Goal: Find specific page/section: Find specific page/section

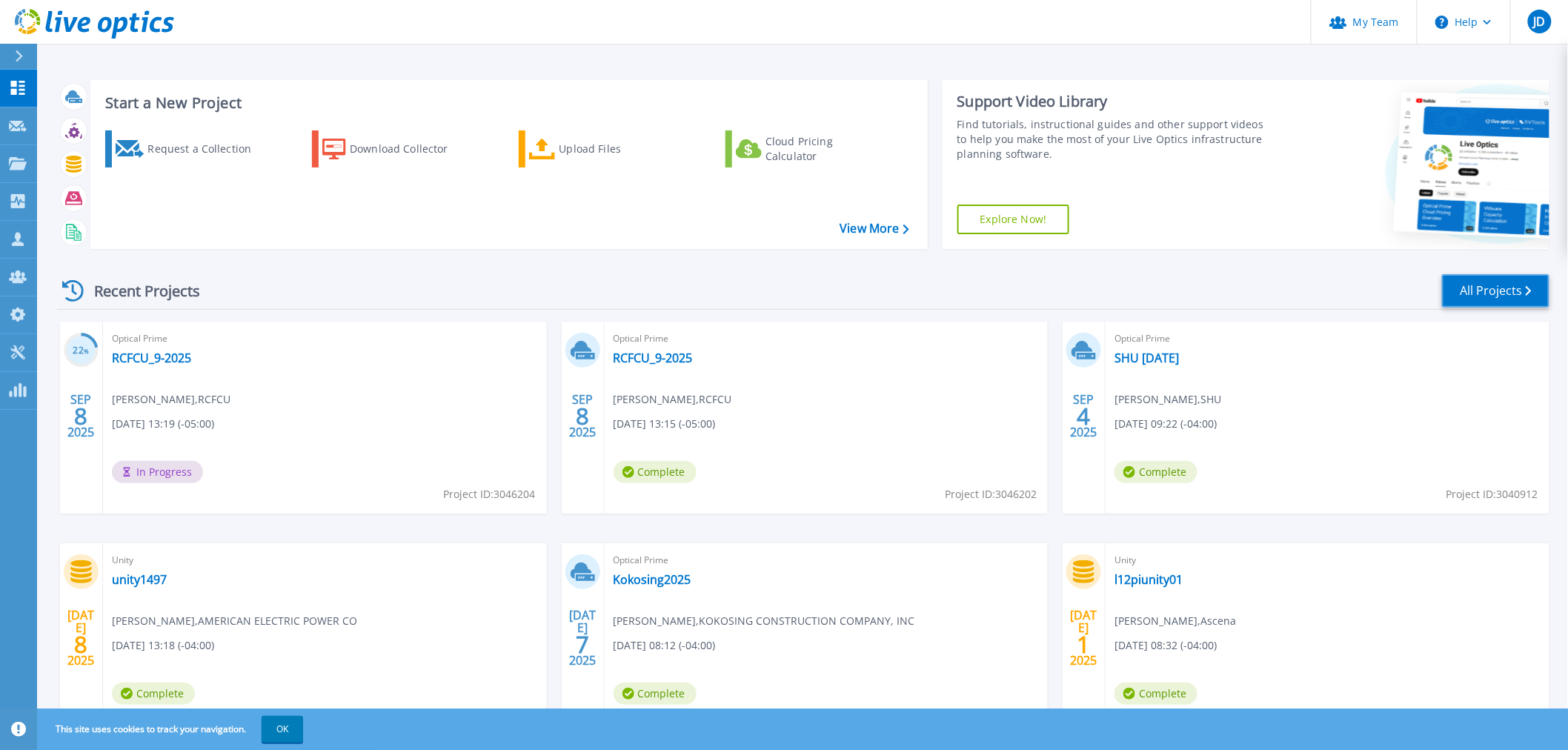
click at [1488, 286] on link "All Projects" at bounding box center [1496, 290] width 107 height 33
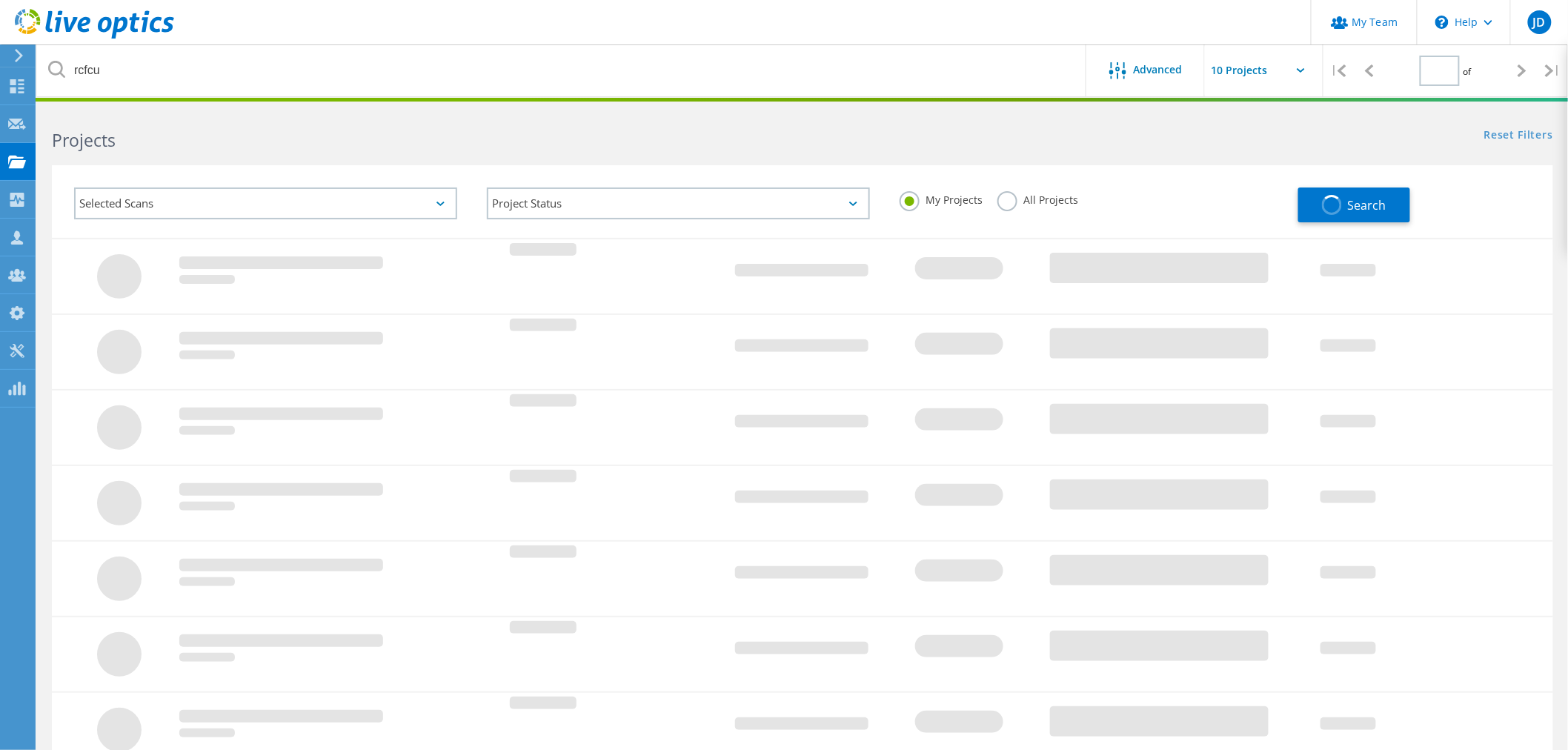
type input "1"
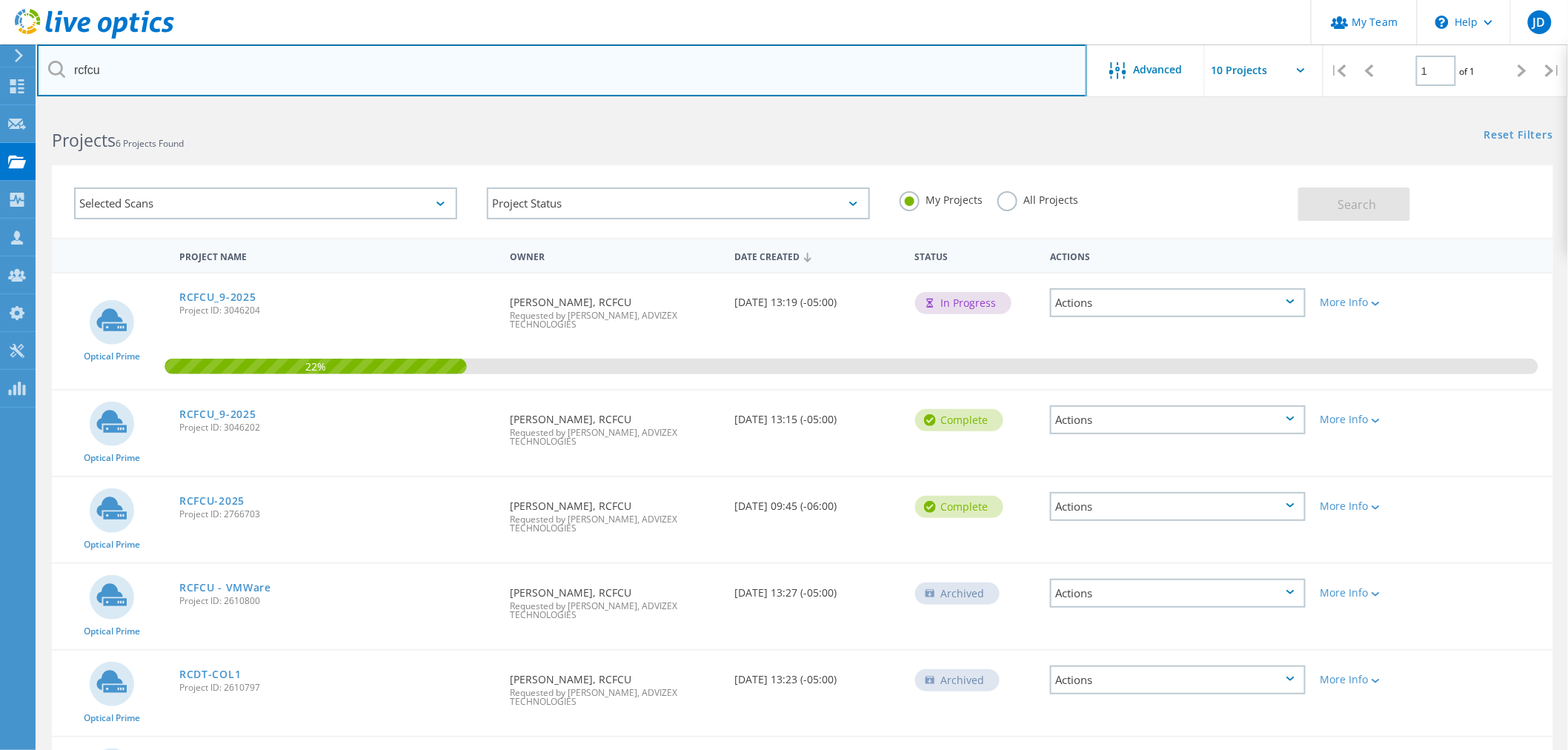
drag, startPoint x: 120, startPoint y: 76, endPoint x: 65, endPoint y: 71, distance: 55.2
click at [65, 71] on input "rcfcu" at bounding box center [562, 71] width 1050 height 52
type input "nifco"
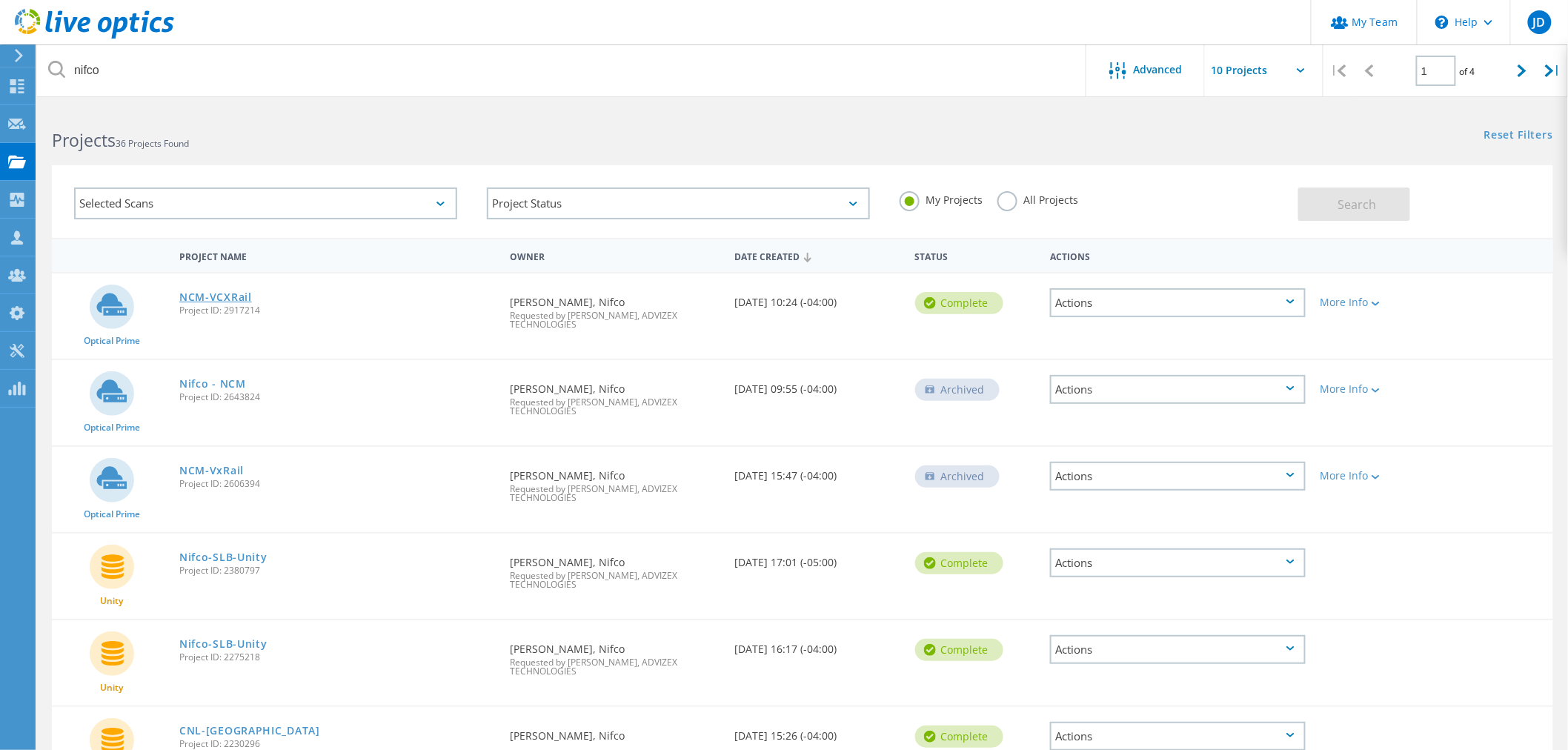
click at [212, 292] on link "NCM-VCXRail" at bounding box center [215, 297] width 72 height 11
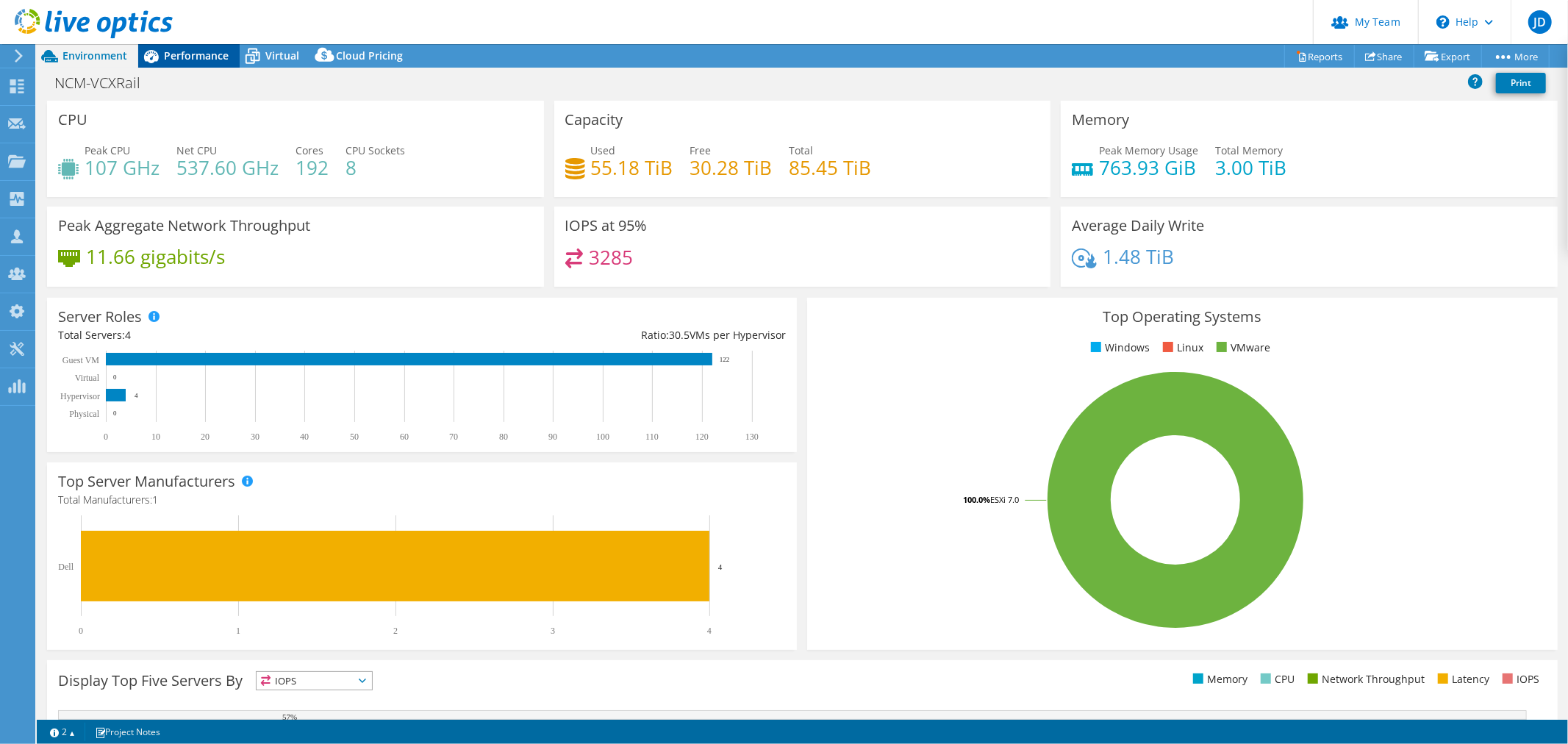
select select "USD"
